Goal: Task Accomplishment & Management: Use online tool/utility

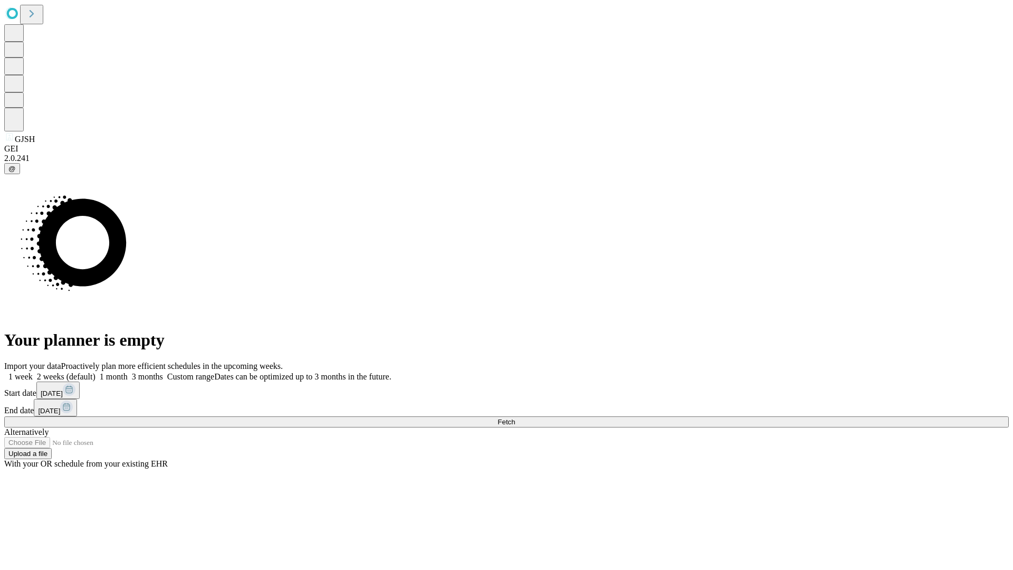
click at [515, 418] on span "Fetch" at bounding box center [506, 422] width 17 height 8
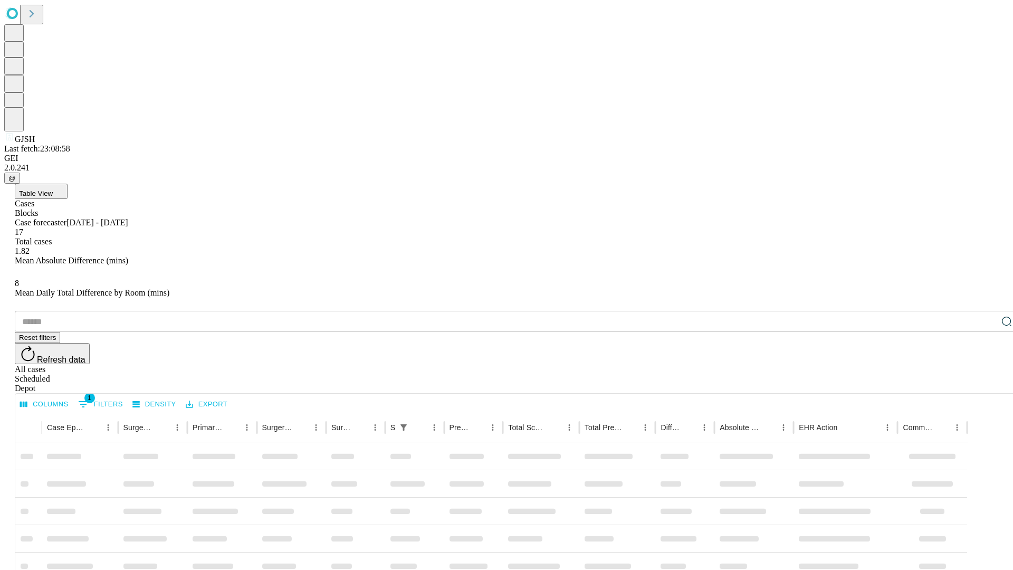
click at [53, 189] on span "Table View" at bounding box center [36, 193] width 34 height 8
